Goal: Register for event/course

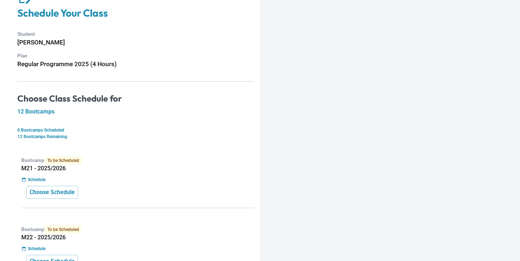
scroll to position [40, 0]
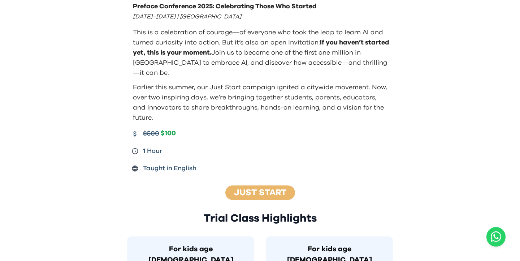
scroll to position [204, 0]
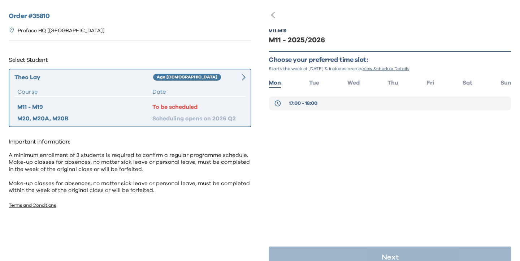
click at [305, 101] on span "17:00 - 18:00" at bounding box center [303, 103] width 29 height 7
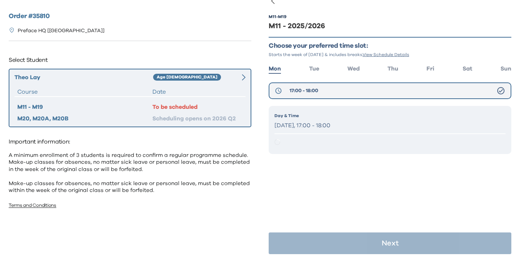
scroll to position [14, 0]
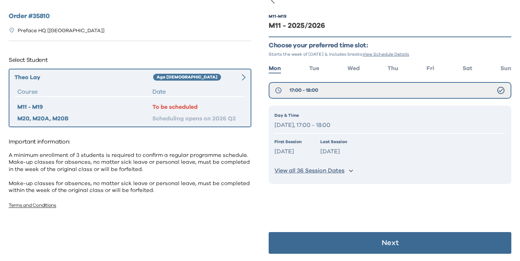
click at [319, 243] on button "Next" at bounding box center [390, 243] width 243 height 22
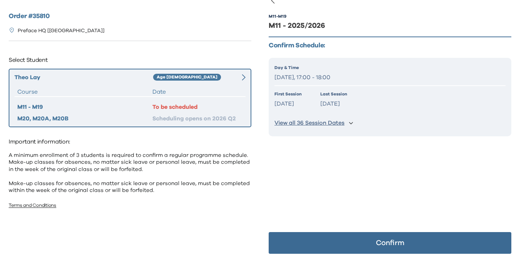
click at [319, 243] on button "Confirm" at bounding box center [390, 243] width 243 height 22
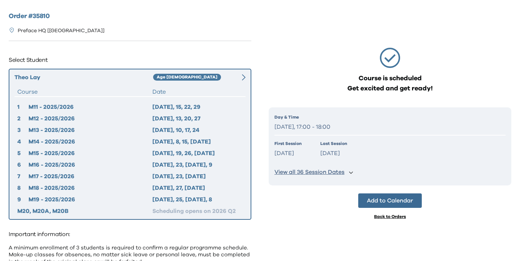
scroll to position [0, 0]
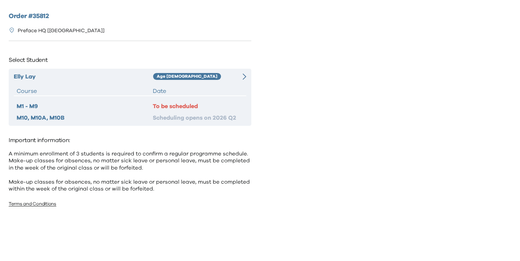
click at [229, 77] on div "Age 4-5" at bounding box center [193, 76] width 81 height 9
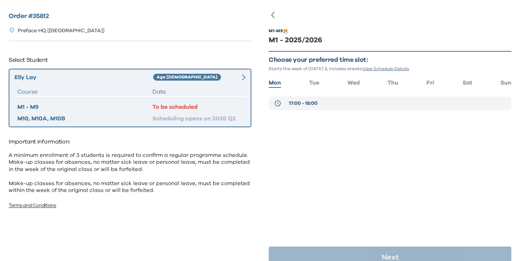
click at [288, 105] on div "17:00 - 18:00" at bounding box center [295, 103] width 43 height 7
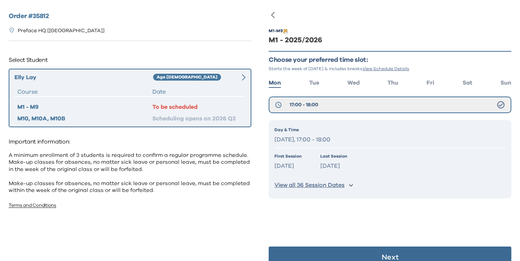
click at [310, 249] on button "Next" at bounding box center [390, 257] width 243 height 22
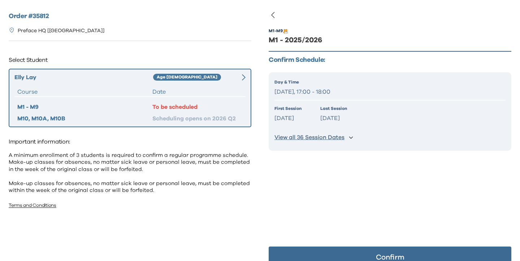
click at [310, 249] on button "Confirm" at bounding box center [390, 257] width 243 height 22
